Goal: Information Seeking & Learning: Learn about a topic

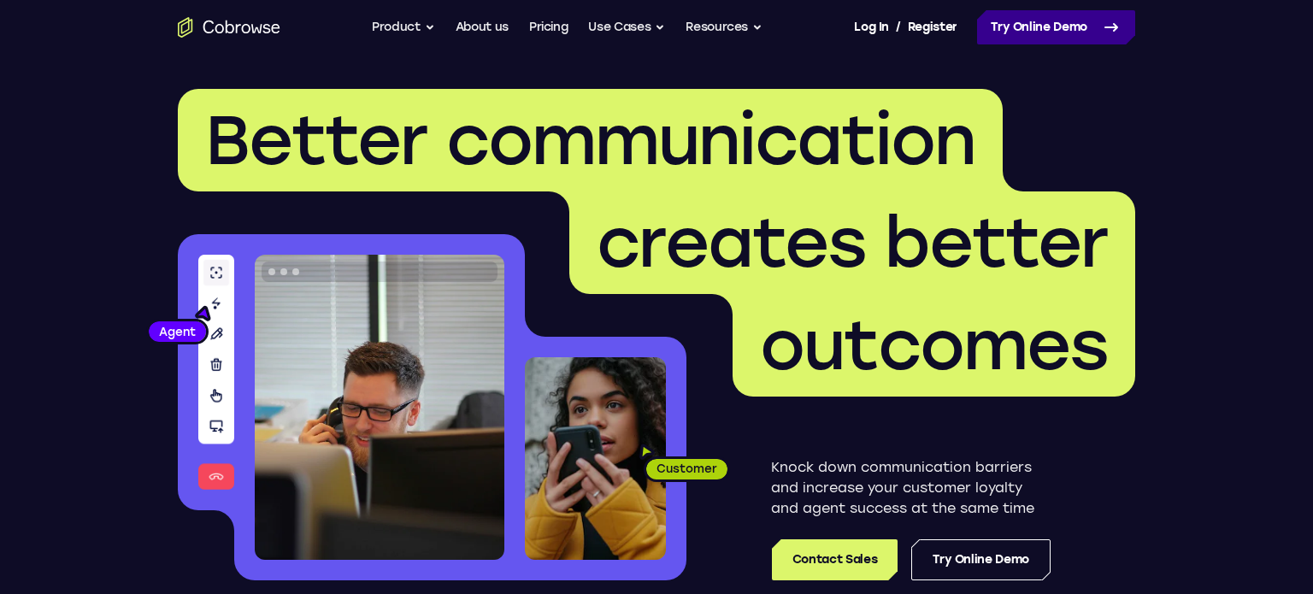
click at [1062, 20] on link "Try Online Demo" at bounding box center [1056, 27] width 158 height 34
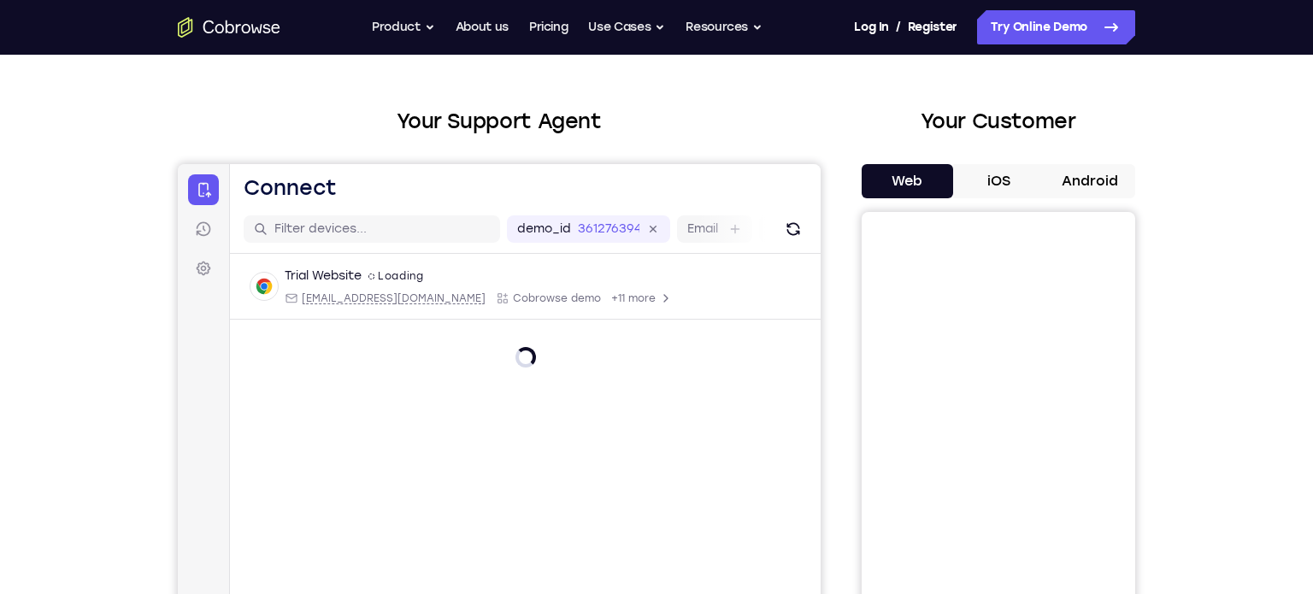
scroll to position [110, 0]
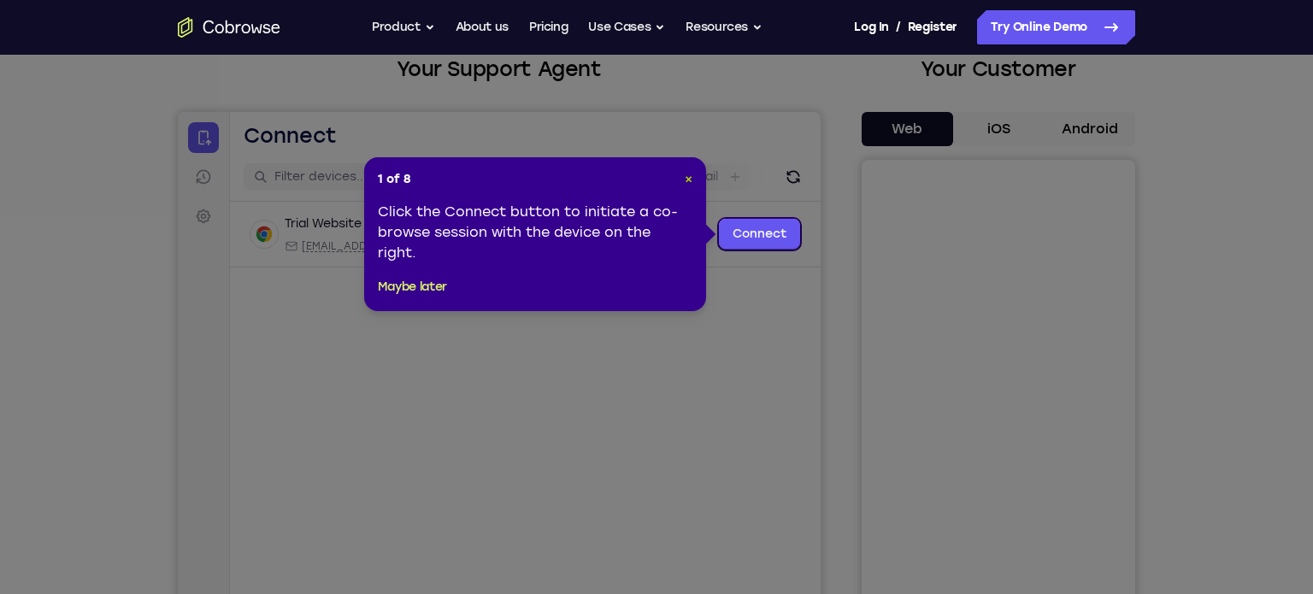
click at [687, 179] on span "×" at bounding box center [689, 179] width 8 height 15
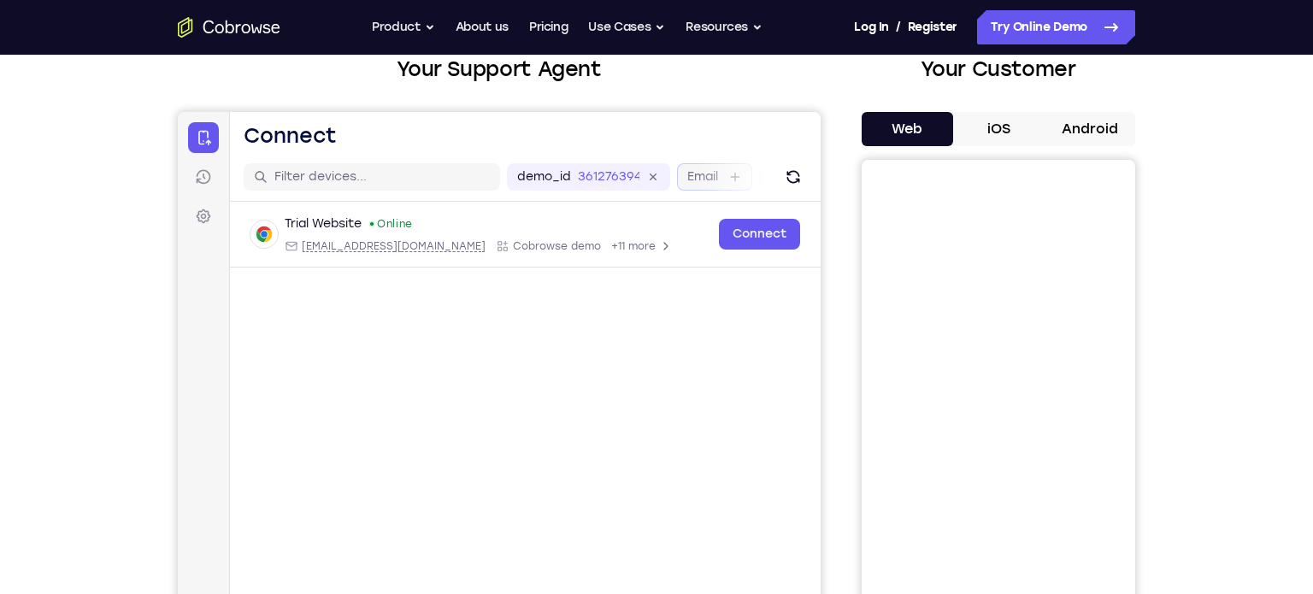
scroll to position [0, 0]
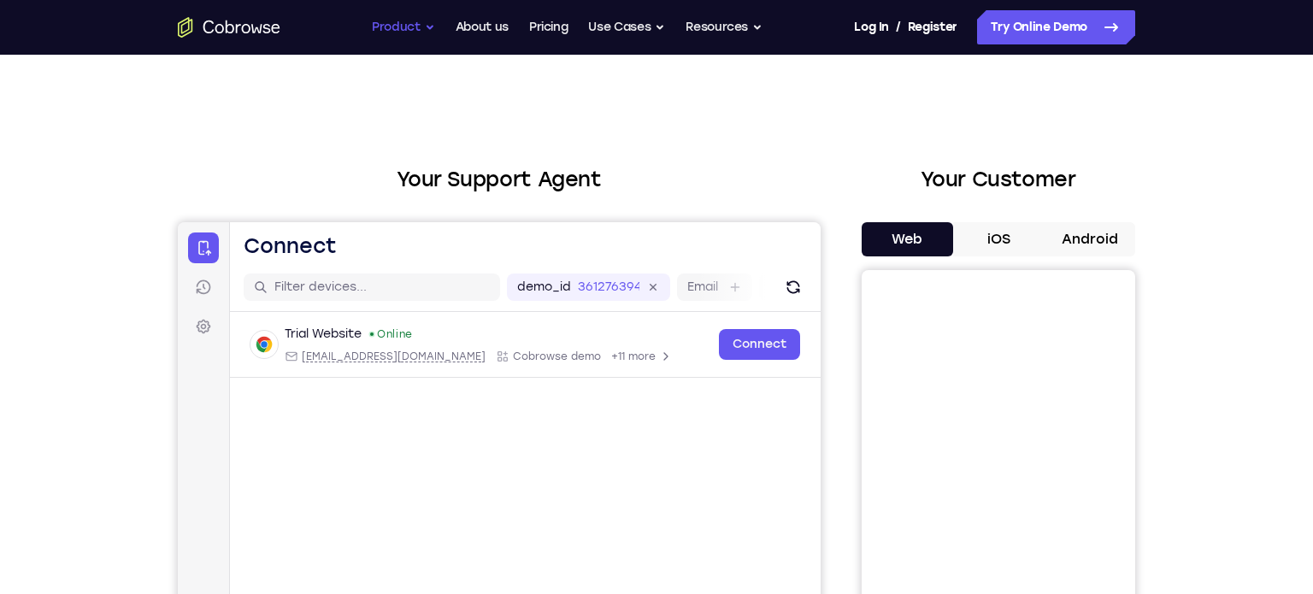
click at [394, 26] on button "Product" at bounding box center [403, 27] width 63 height 34
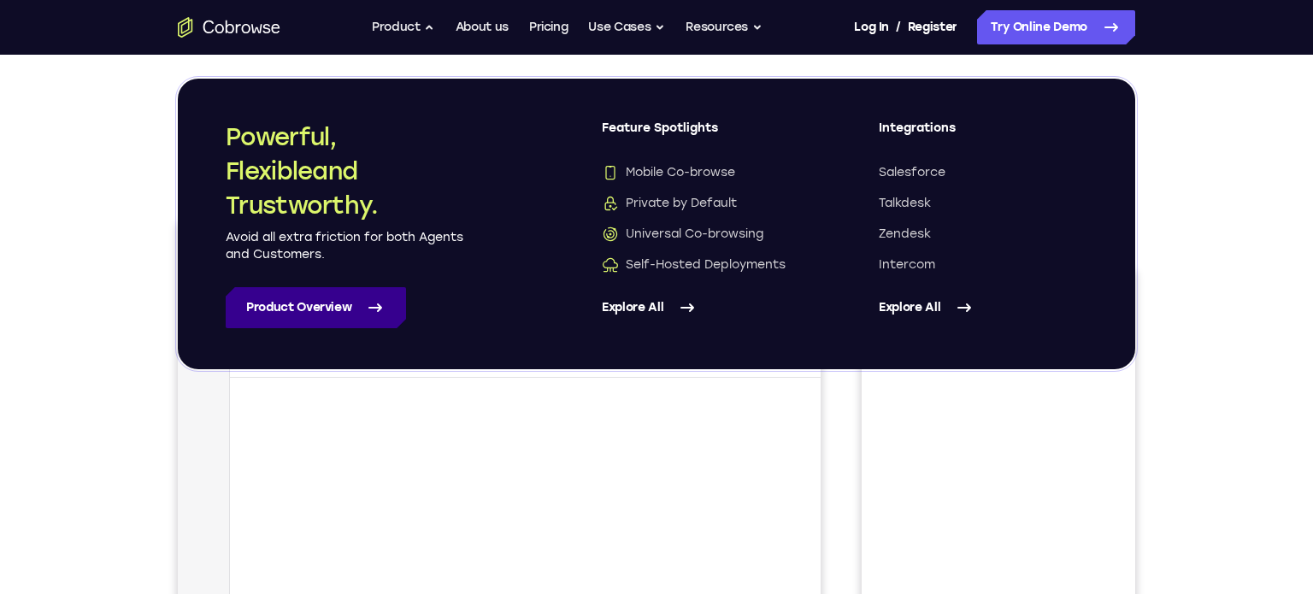
click at [332, 298] on link "Product Overview" at bounding box center [316, 307] width 180 height 41
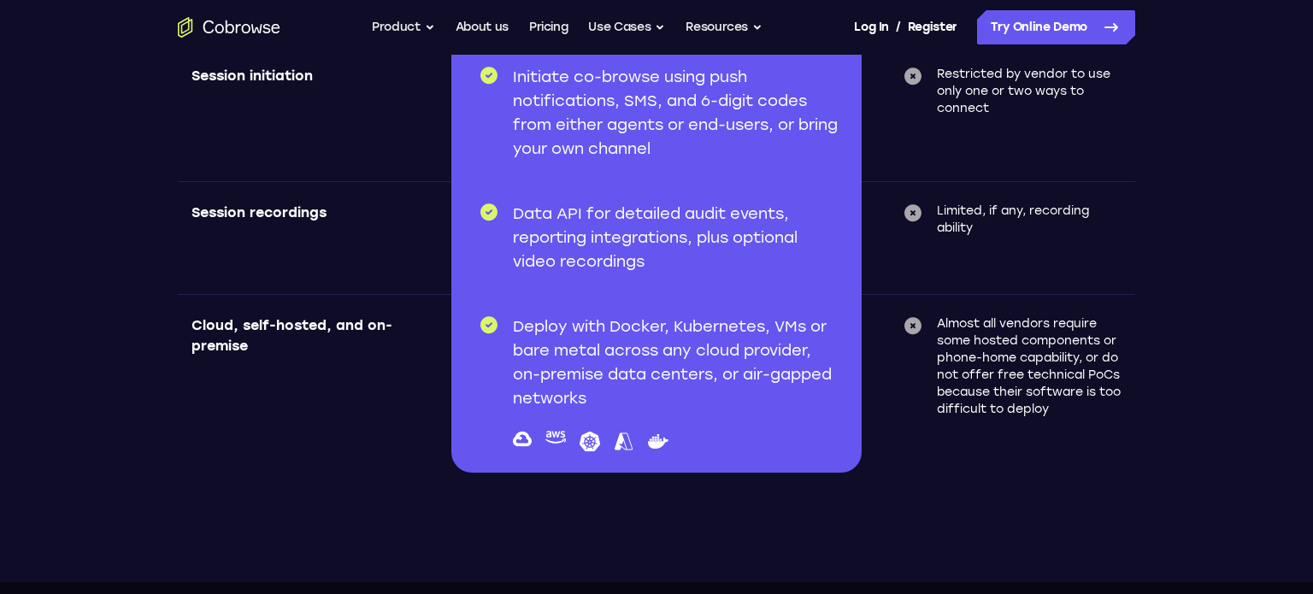
scroll to position [6930, 0]
